Goal: Contribute content

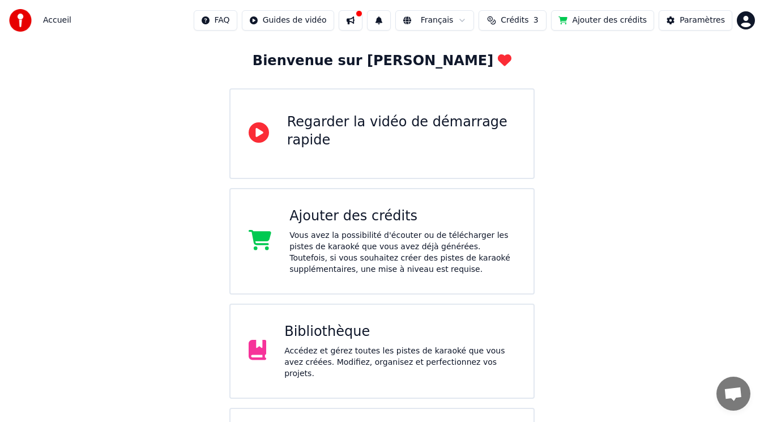
scroll to position [113, 0]
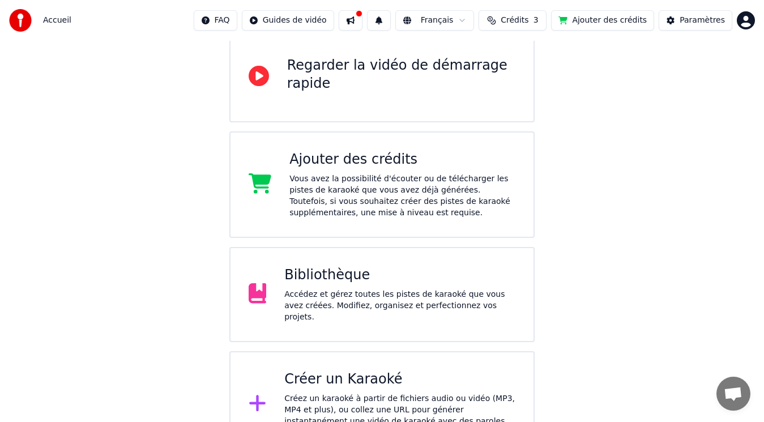
click at [303, 275] on div "Bibliothèque" at bounding box center [399, 275] width 231 height 18
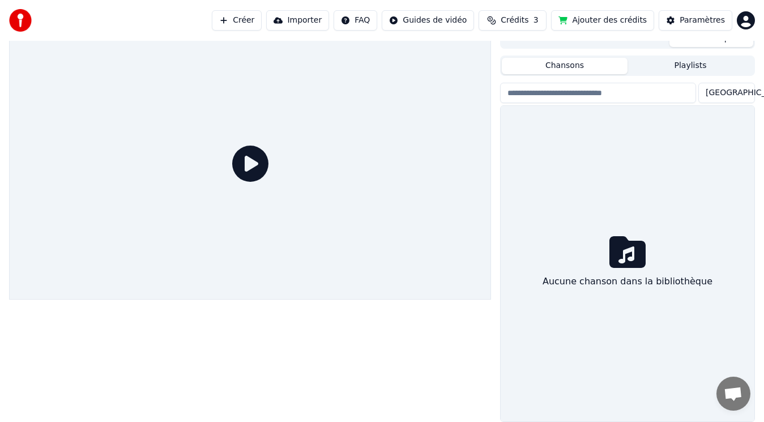
scroll to position [12, 0]
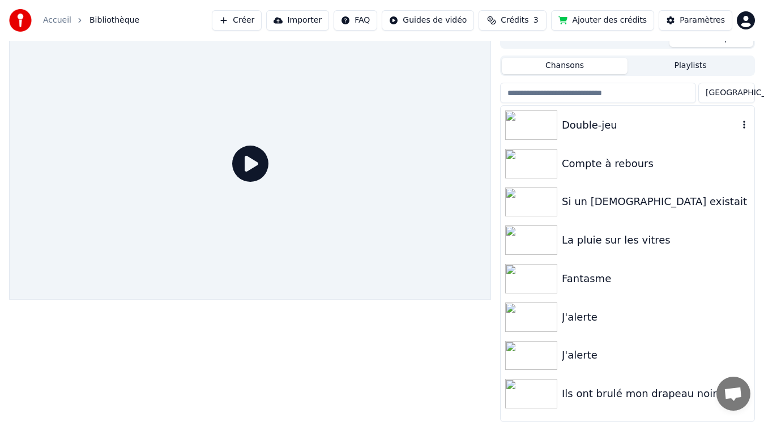
click at [569, 126] on div "Double-jeu" at bounding box center [650, 125] width 177 height 16
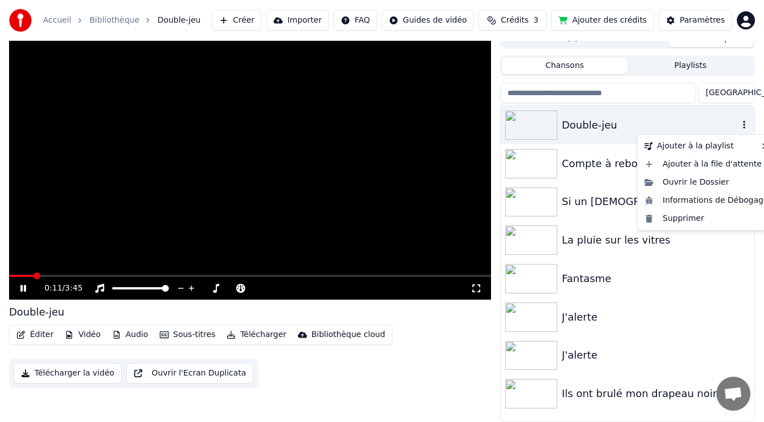
click at [743, 123] on icon "button" at bounding box center [743, 124] width 11 height 9
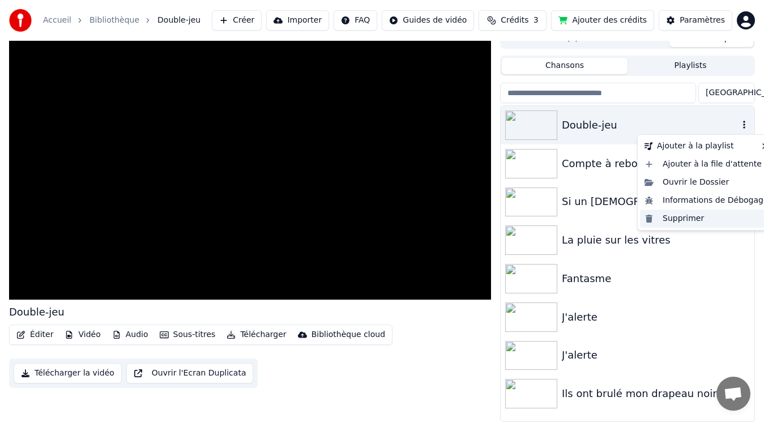
click at [675, 219] on div "Supprimer" at bounding box center [706, 218] width 133 height 18
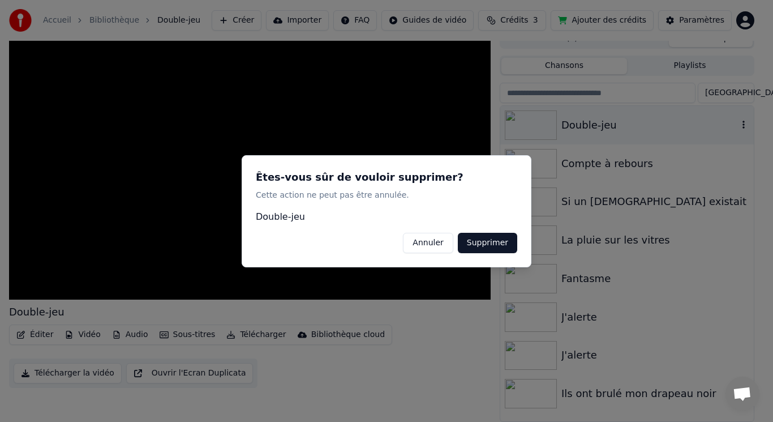
click at [506, 243] on button "Supprimer" at bounding box center [487, 242] width 59 height 20
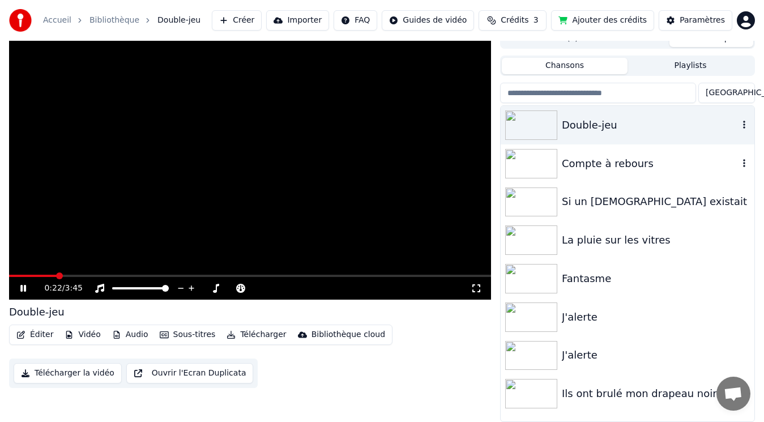
click at [644, 165] on div "Compte à rebours" at bounding box center [650, 164] width 177 height 16
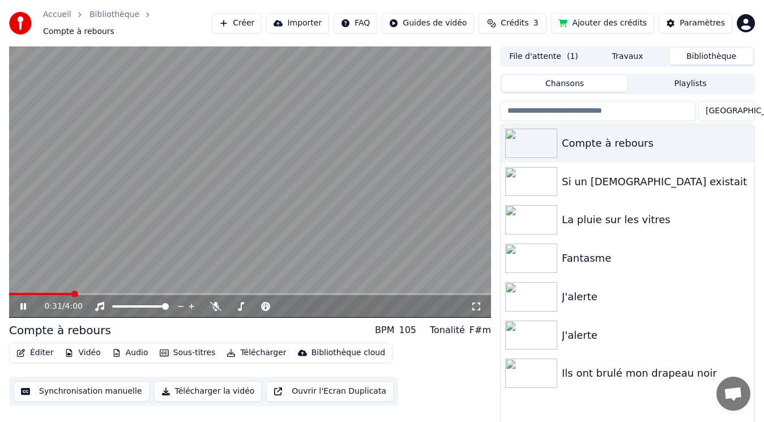
click at [25, 303] on icon at bounding box center [23, 306] width 6 height 7
click at [323, 20] on button "Importer" at bounding box center [297, 23] width 63 height 20
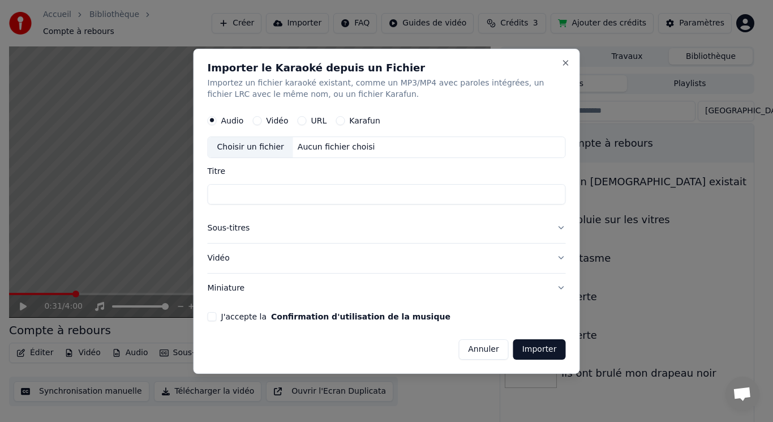
click at [258, 147] on div "Choisir un fichier" at bounding box center [250, 147] width 85 height 20
click at [245, 143] on div "Choisir un fichier" at bounding box center [250, 147] width 85 height 20
type input "**********"
click at [486, 348] on button "Annuler" at bounding box center [484, 349] width 50 height 20
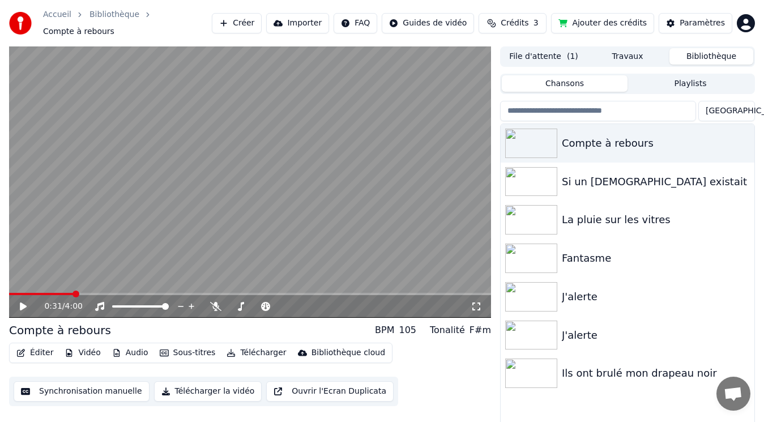
click at [580, 80] on button "Chansons" at bounding box center [565, 83] width 126 height 16
click at [262, 22] on button "Créer" at bounding box center [237, 23] width 50 height 20
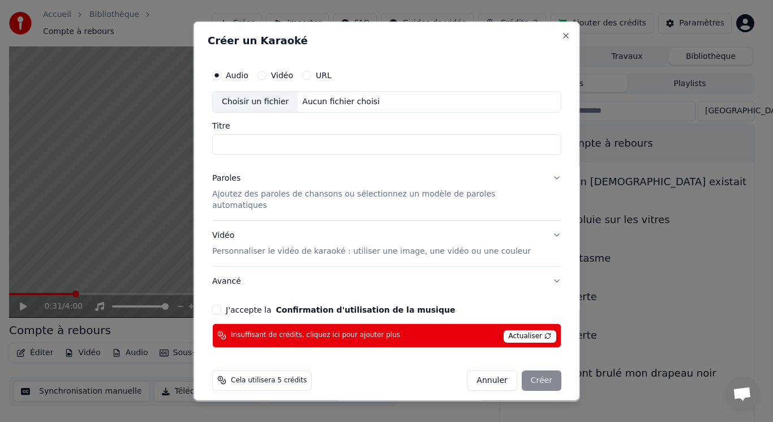
click at [259, 198] on p "Ajoutez des paroles de chansons ou sélectionnez un modèle de paroles automatiqu…" at bounding box center [377, 199] width 331 height 23
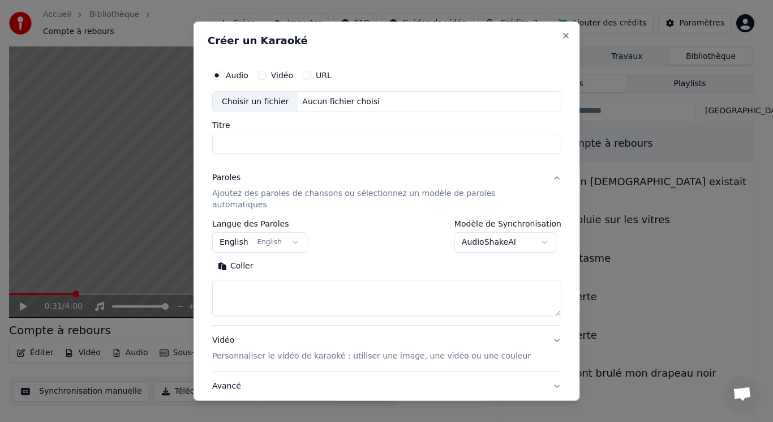
click at [295, 232] on button "English English" at bounding box center [259, 242] width 95 height 20
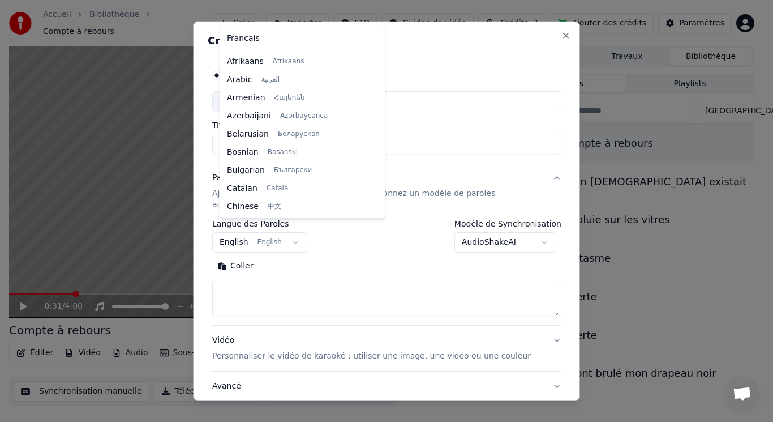
scroll to position [91, 0]
select select "**"
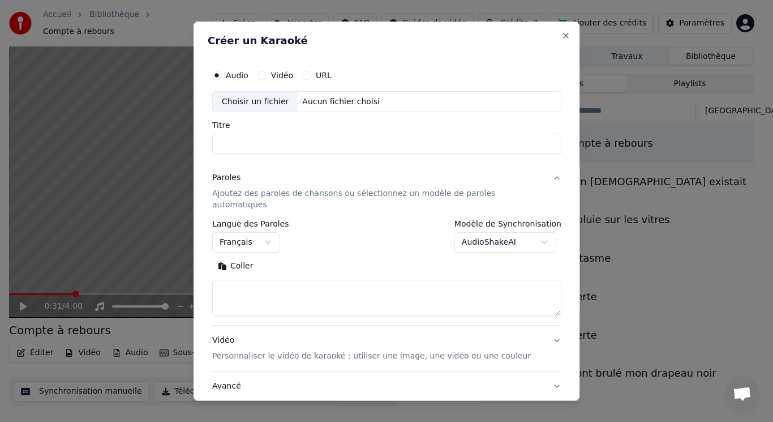
click at [246, 280] on textarea at bounding box center [386, 298] width 349 height 36
click at [254, 280] on textarea at bounding box center [386, 298] width 349 height 36
click at [251, 257] on button "Coller" at bounding box center [235, 266] width 47 height 18
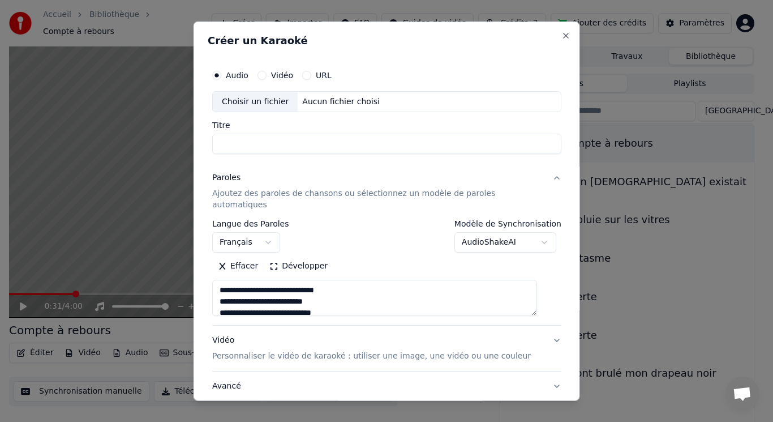
click at [276, 100] on div "Choisir un fichier" at bounding box center [255, 101] width 85 height 20
type textarea "**********"
type input "**********"
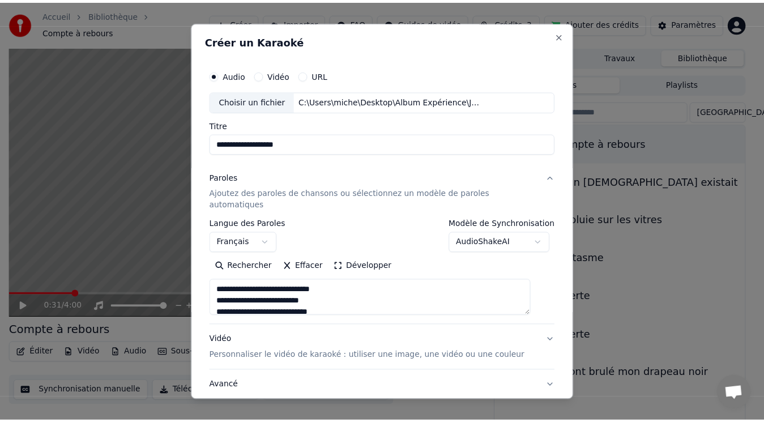
scroll to position [57, 0]
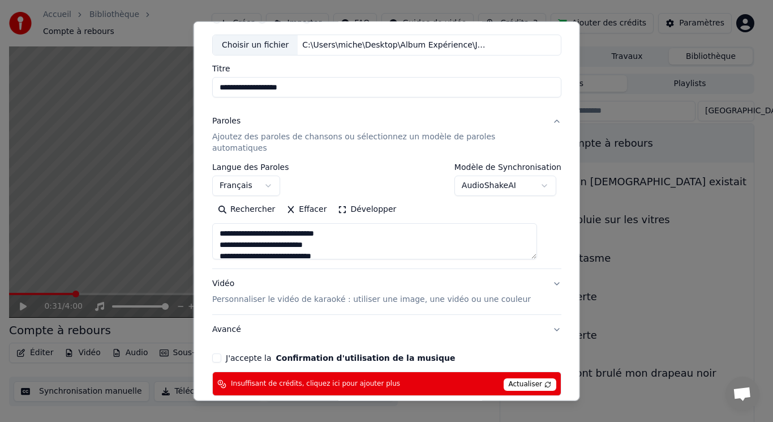
click at [540, 269] on button "Vidéo Personnaliser le vidéo de karaoké : utiliser une image, une vidéo ou une …" at bounding box center [386, 291] width 349 height 45
type textarea "**********"
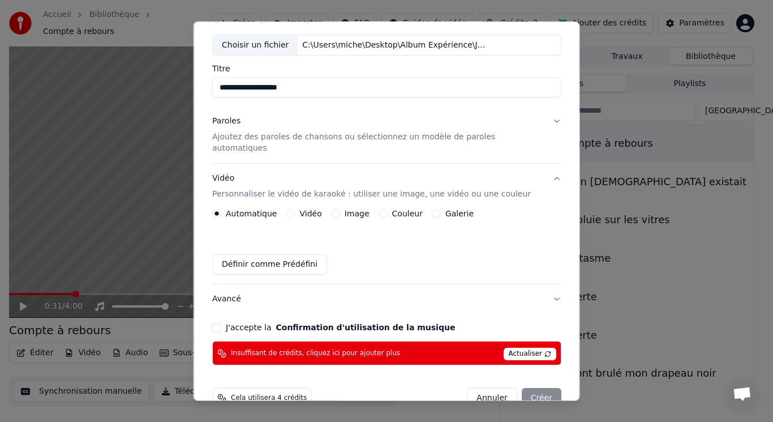
click at [221, 323] on button "J'accepte la Confirmation d'utilisation de la musique" at bounding box center [216, 327] width 9 height 9
click at [484, 388] on button "Annuler" at bounding box center [492, 398] width 50 height 20
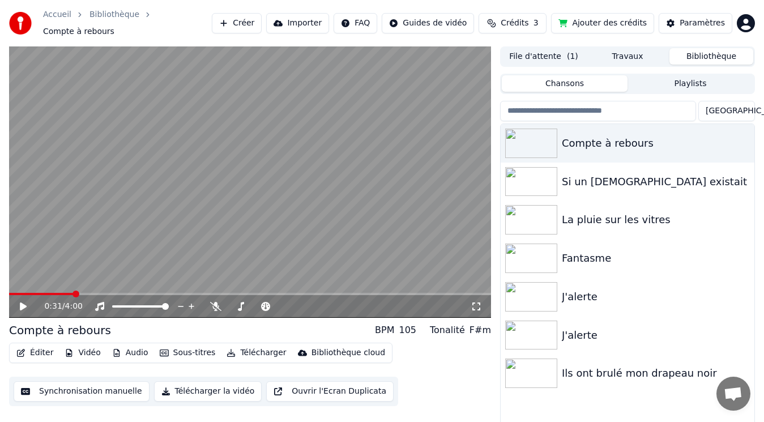
click at [616, 18] on button "Ajouter des crédits" at bounding box center [602, 23] width 103 height 20
